Goal: Find specific fact

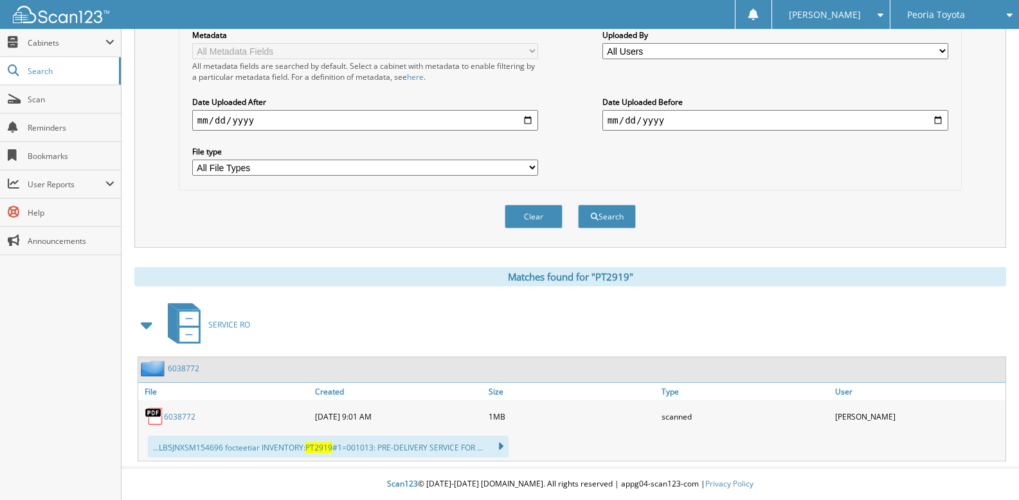
scroll to position [298, 0]
click at [158, 243] on div "Search Term Searches all cabinets, folders, files, metadata, and keywords PT291…" at bounding box center [570, 7] width 872 height 482
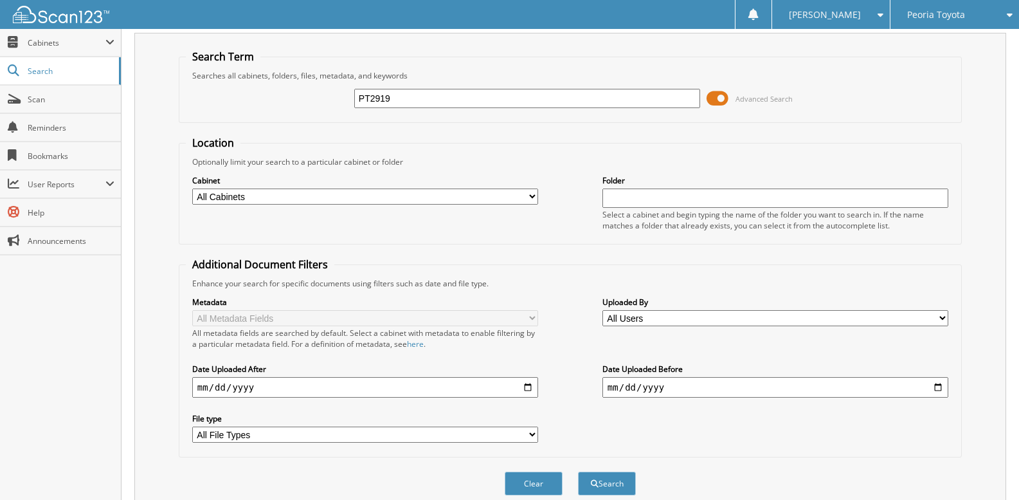
scroll to position [0, 0]
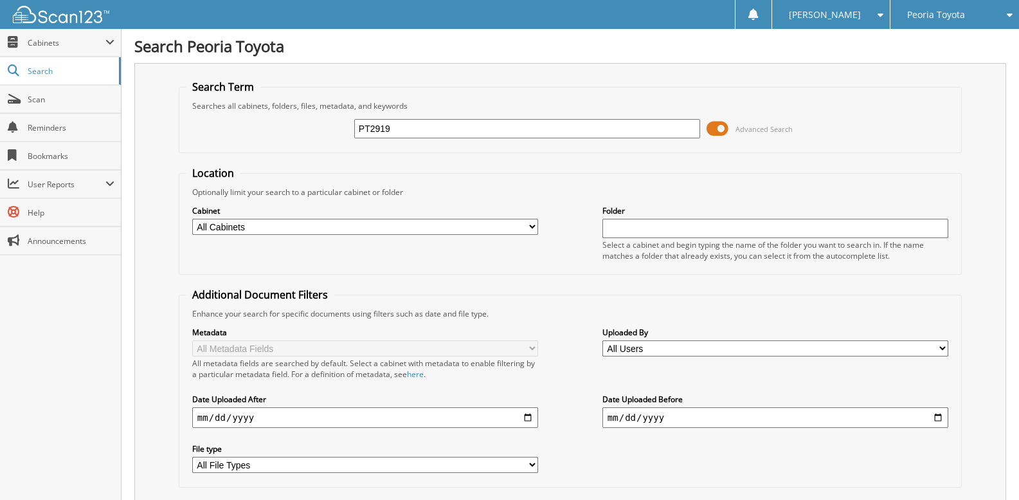
drag, startPoint x: 0, startPoint y: 0, endPoint x: 147, endPoint y: 208, distance: 254.8
